Goal: Task Accomplishment & Management: Manage account settings

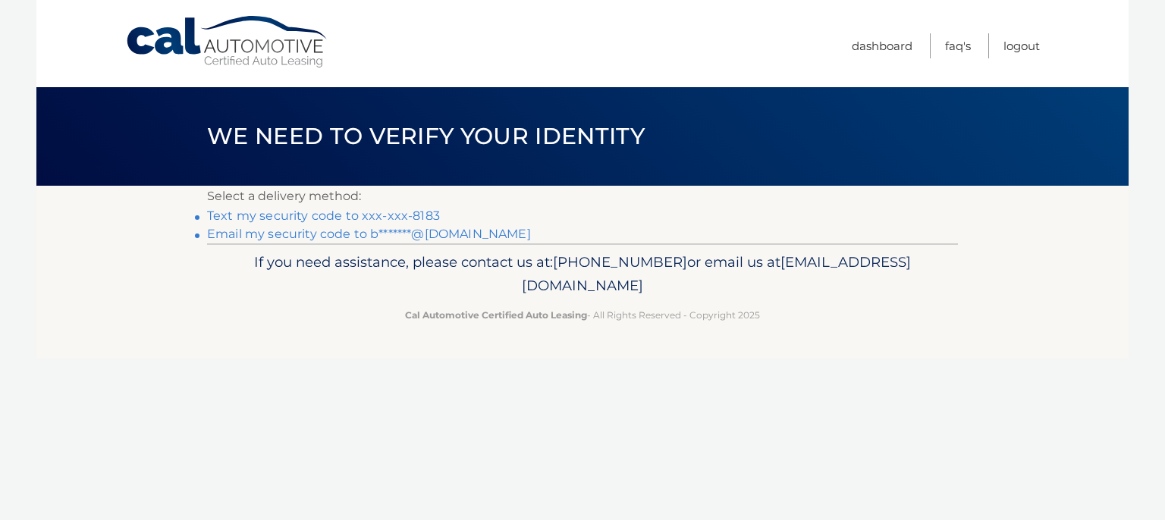
click at [404, 219] on link "Text my security code to xxx-xxx-8183" at bounding box center [323, 216] width 233 height 14
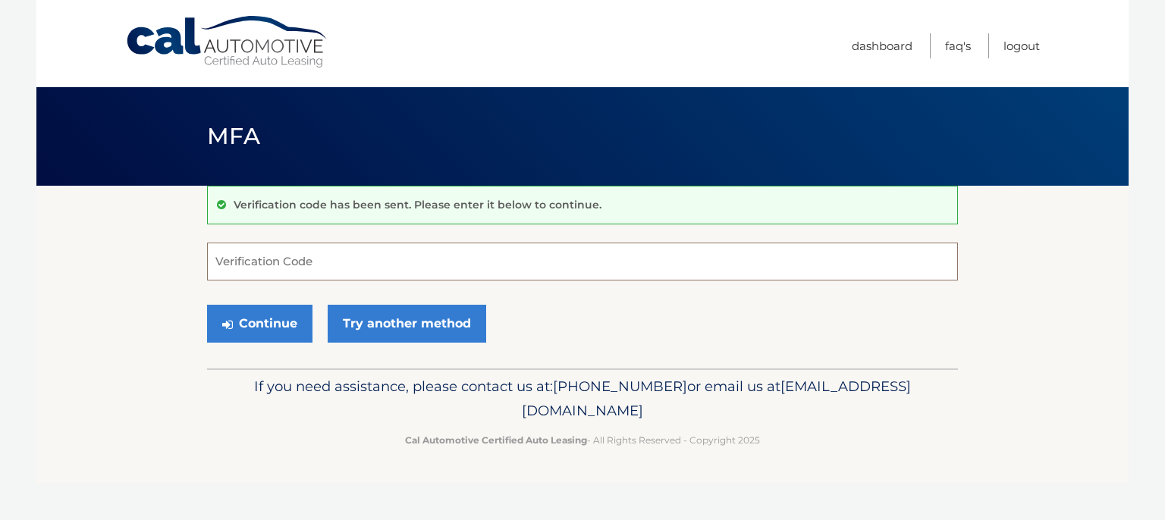
click at [330, 258] on input "Verification Code" at bounding box center [582, 262] width 751 height 38
type input "662570"
click at [273, 313] on button "Continue" at bounding box center [259, 324] width 105 height 38
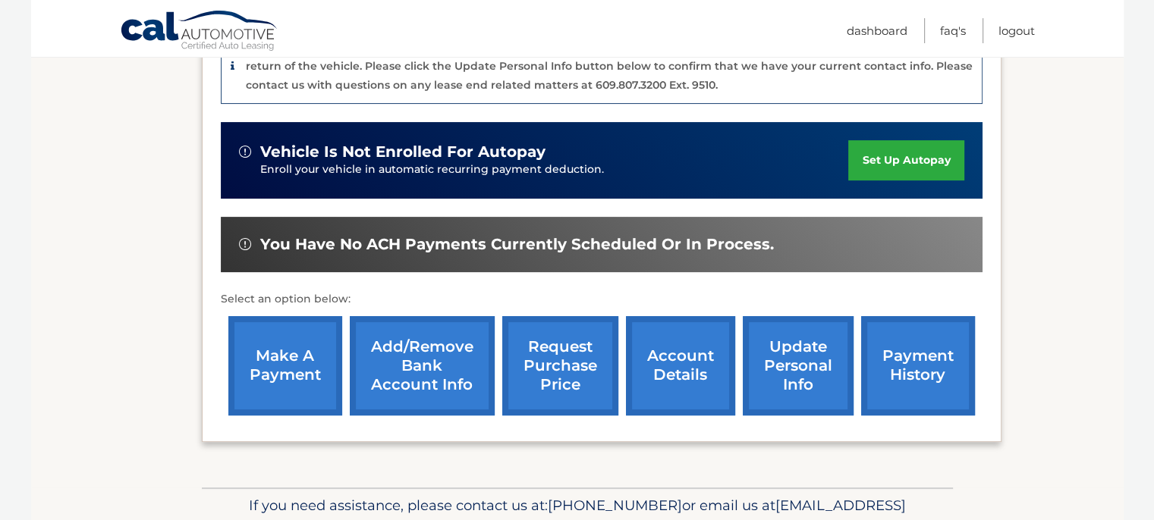
scroll to position [425, 0]
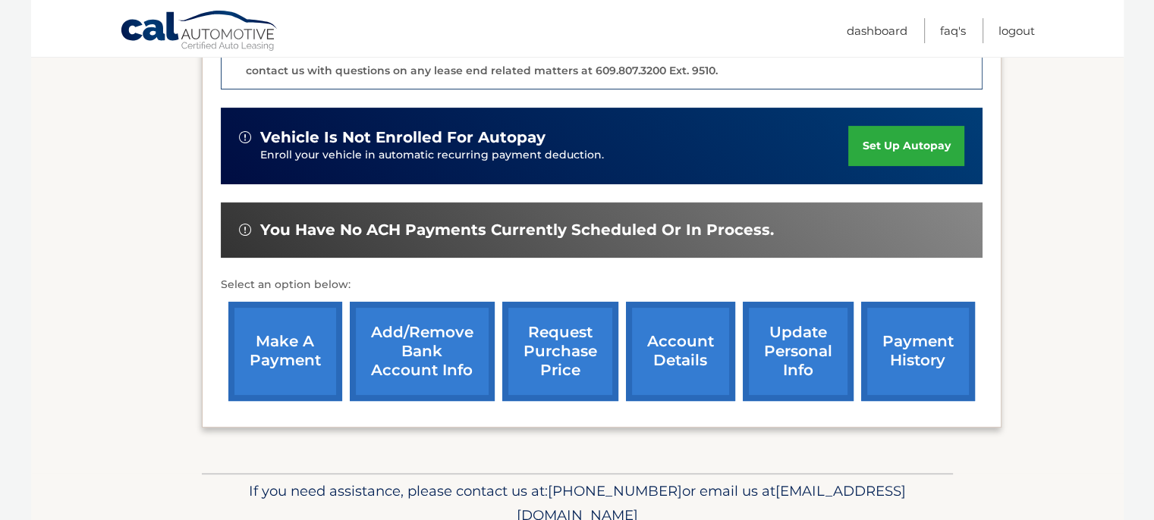
click at [938, 360] on link "payment history" at bounding box center [918, 351] width 114 height 99
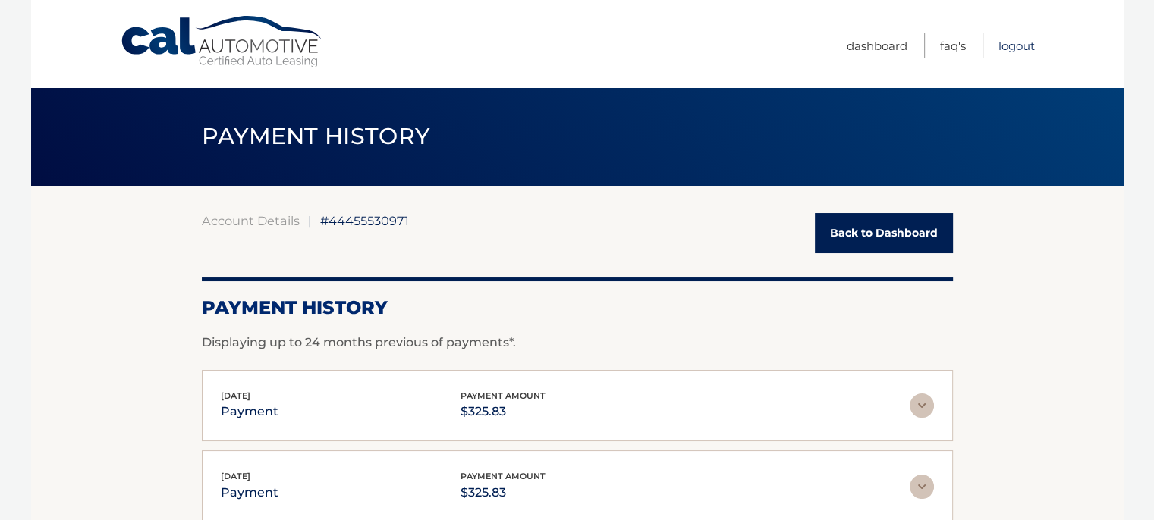
click at [1010, 51] on link "Logout" at bounding box center [1016, 45] width 36 height 25
